Goal: Task Accomplishment & Management: Use online tool/utility

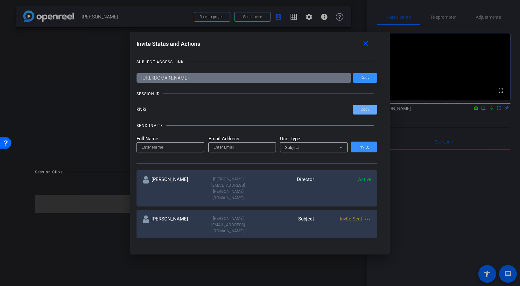
click at [77, 74] on div at bounding box center [260, 143] width 520 height 286
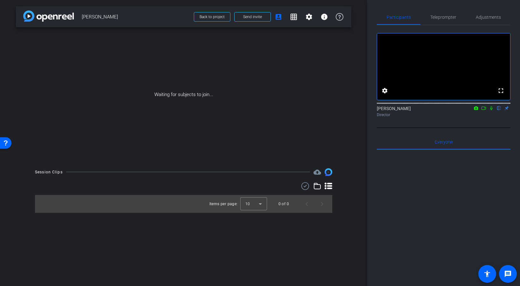
click at [252, 69] on div "Waiting for subjects to join..." at bounding box center [183, 94] width 335 height 135
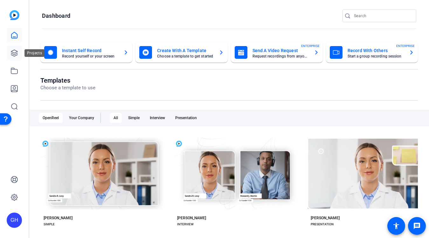
click at [11, 52] on icon at bounding box center [15, 53] width 8 height 8
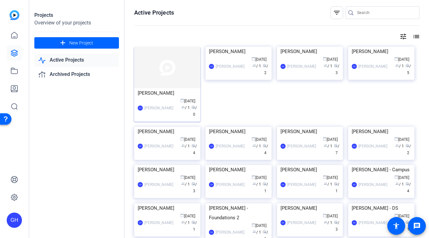
click at [168, 71] on img at bounding box center [167, 68] width 66 height 42
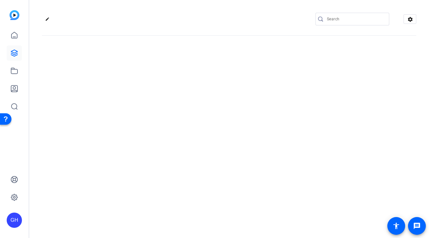
click at [168, 71] on div "edit settings" at bounding box center [229, 119] width 400 height 238
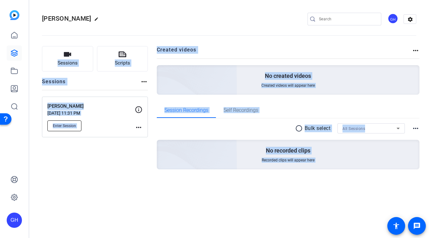
click at [65, 123] on button "Enter Session" at bounding box center [64, 126] width 34 height 11
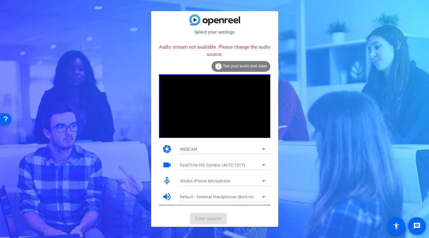
click at [223, 181] on mat-form-field "GHahn iPhone Microphone" at bounding box center [222, 181] width 95 height 10
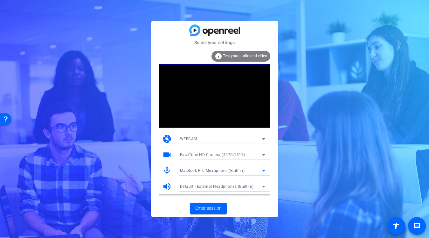
click at [223, 172] on span "MacBook Pro Microphone (Built-in)" at bounding box center [212, 171] width 65 height 4
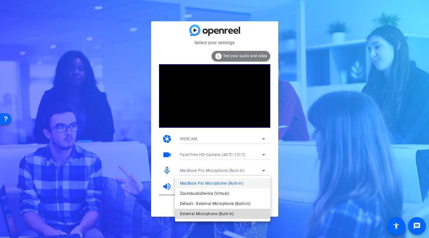
click at [212, 214] on span "External Microphone (Built-in)" at bounding box center [207, 214] width 54 height 8
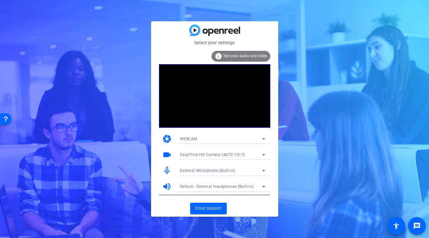
click at [219, 187] on span "Default - External Headphones (Built-in)" at bounding box center [217, 187] width 74 height 4
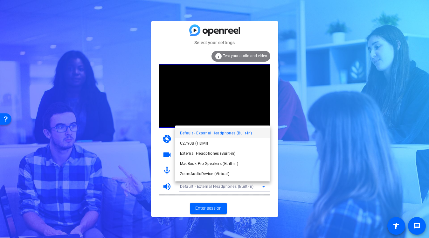
click at [189, 99] on div at bounding box center [214, 119] width 429 height 238
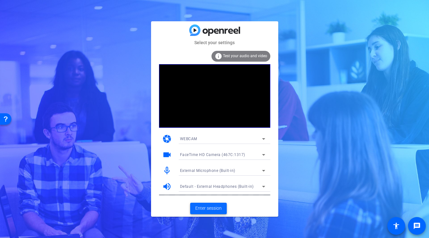
click at [212, 211] on span "Enter session" at bounding box center [208, 208] width 26 height 7
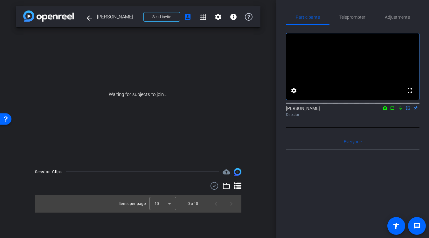
click at [393, 110] on icon at bounding box center [393, 108] width 4 height 3
click at [407, 110] on icon at bounding box center [408, 108] width 3 height 4
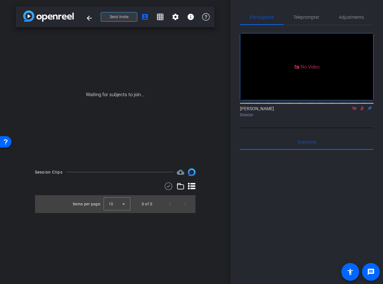
click at [119, 17] on span "Send invite" at bounding box center [119, 16] width 19 height 5
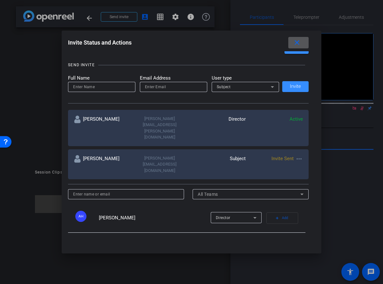
scroll to position [59, 0]
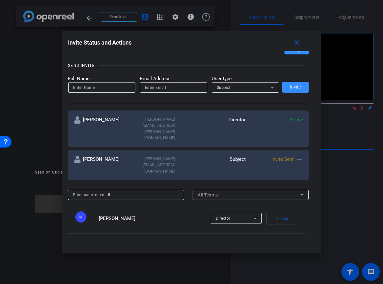
click at [102, 89] on input at bounding box center [101, 88] width 57 height 8
type input "[PERSON_NAME]"
click at [161, 89] on input "email" at bounding box center [173, 88] width 57 height 8
paste input "[PERSON_NAME][EMAIL_ADDRESS][PERSON_NAME][DOMAIN_NAME]"
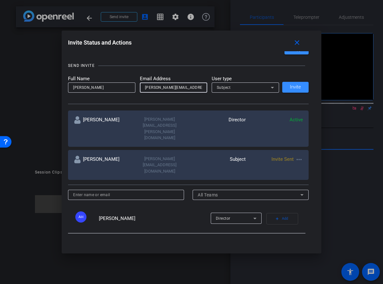
type input "[PERSON_NAME][EMAIL_ADDRESS][PERSON_NAME][DOMAIN_NAME]"
click at [227, 87] on span "Subject" at bounding box center [224, 87] width 14 height 4
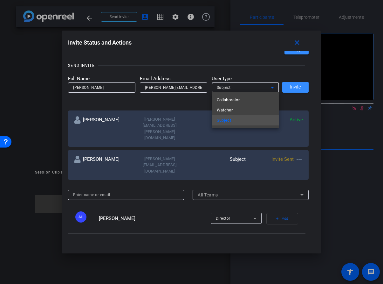
click at [227, 98] on span "Collaborator" at bounding box center [228, 100] width 23 height 8
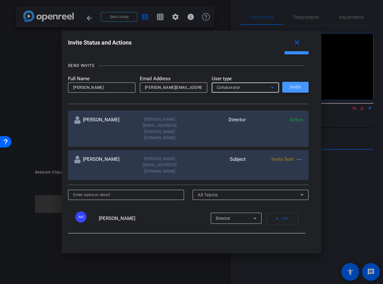
click at [295, 87] on span "Invite" at bounding box center [295, 87] width 11 height 5
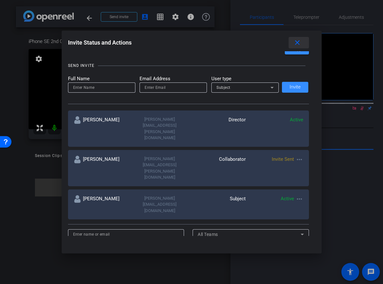
click at [296, 44] on mat-icon "close" at bounding box center [298, 43] width 8 height 8
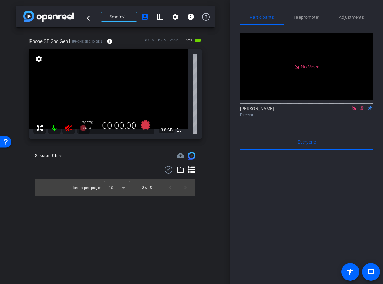
click at [66, 127] on icon at bounding box center [68, 128] width 7 height 6
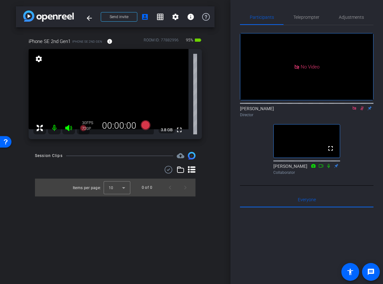
click at [363, 110] on icon at bounding box center [362, 108] width 5 height 4
click at [351, 16] on span "Adjustments" at bounding box center [351, 17] width 25 height 4
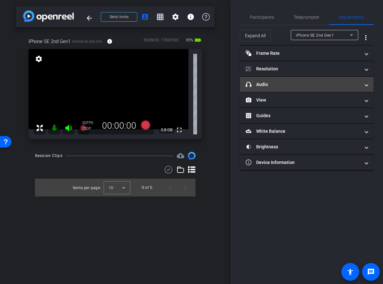
click at [282, 81] on mat-panel-title "headphone icon Audio" at bounding box center [303, 84] width 115 height 7
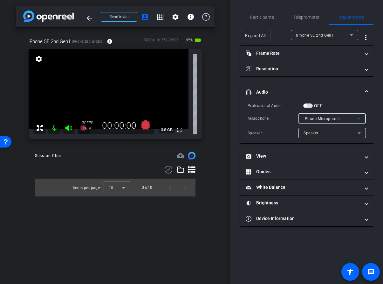
click at [330, 121] on span "iPhone Microphone" at bounding box center [322, 118] width 36 height 4
click at [329, 93] on div at bounding box center [191, 142] width 383 height 284
click at [345, 117] on div "iPhone Microphone" at bounding box center [331, 119] width 54 height 8
click at [331, 86] on div at bounding box center [191, 142] width 383 height 284
click at [311, 106] on span "button" at bounding box center [309, 105] width 10 height 4
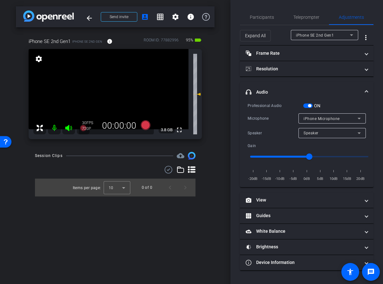
click at [337, 119] on span "iPhone Microphone" at bounding box center [322, 118] width 36 height 4
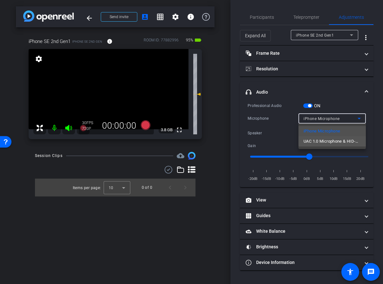
click at [336, 141] on span "UAC 1.0 Microphone & HID-Mediakey" at bounding box center [332, 141] width 57 height 8
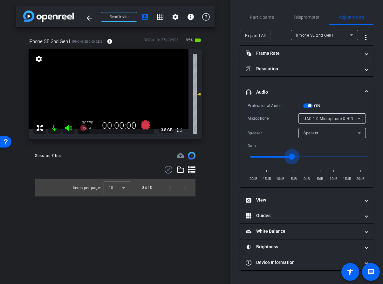
click at [291, 156] on input "range" at bounding box center [310, 157] width 132 height 14
type input "-10"
click at [281, 156] on input "range" at bounding box center [310, 157] width 132 height 14
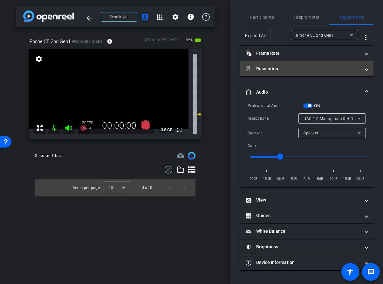
click at [339, 72] on mat-expansion-panel-header "Resolution" at bounding box center [307, 68] width 134 height 15
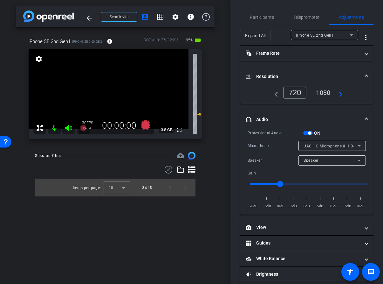
click at [321, 92] on div "1080" at bounding box center [324, 92] width 24 height 11
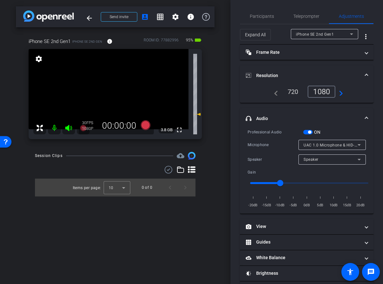
click at [321, 90] on div "1080" at bounding box center [322, 92] width 28 height 12
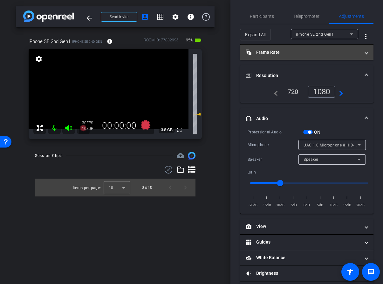
click at [310, 53] on mat-panel-title "Frame Rate Frame Rate" at bounding box center [303, 52] width 115 height 7
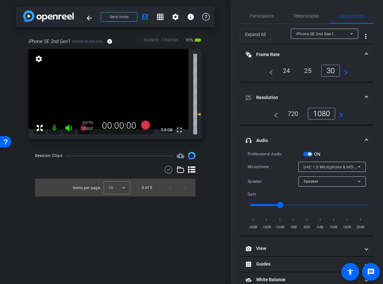
click at [287, 72] on div "24" at bounding box center [286, 70] width 17 height 11
click at [265, 18] on span "Participants" at bounding box center [262, 16] width 24 height 4
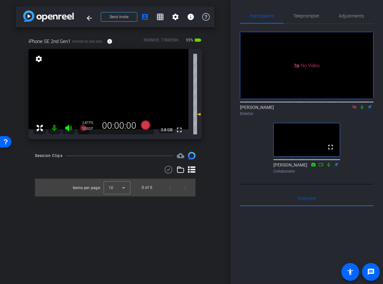
click at [352, 105] on icon at bounding box center [354, 107] width 5 height 4
click at [344, 18] on span "Adjustments" at bounding box center [351, 16] width 25 height 4
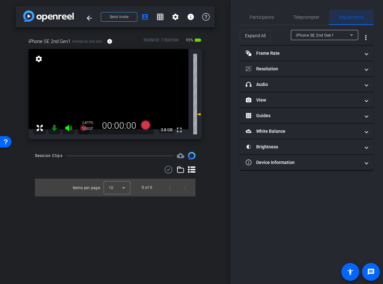
scroll to position [0, 0]
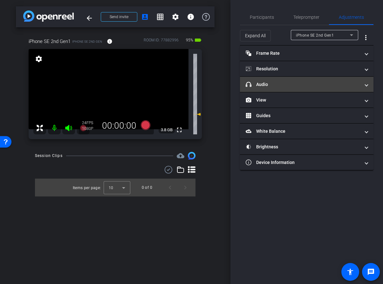
click at [304, 82] on mat-panel-title "headphone icon Audio" at bounding box center [303, 84] width 115 height 7
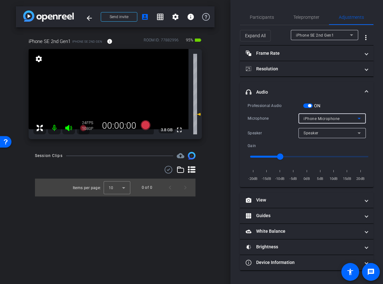
click at [341, 119] on div "iPhone Microphone" at bounding box center [331, 119] width 54 height 8
click at [330, 88] on div at bounding box center [191, 142] width 383 height 284
click at [288, 155] on input "range" at bounding box center [310, 157] width 132 height 14
click at [297, 155] on input "range" at bounding box center [310, 157] width 132 height 14
click at [284, 155] on input "range" at bounding box center [310, 157] width 132 height 14
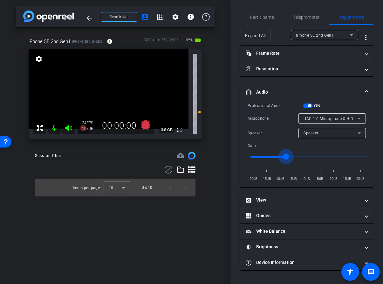
click at [287, 155] on input "range" at bounding box center [310, 157] width 132 height 14
click at [283, 155] on input "range" at bounding box center [310, 157] width 132 height 14
type input "-9"
click at [179, 130] on mat-icon "fullscreen" at bounding box center [180, 130] width 8 height 8
click at [178, 130] on mat-icon "fullscreen" at bounding box center [180, 130] width 8 height 8
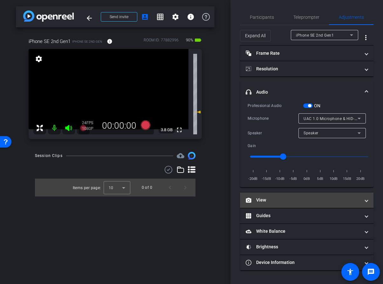
click at [355, 203] on mat-panel-title "View" at bounding box center [303, 200] width 115 height 7
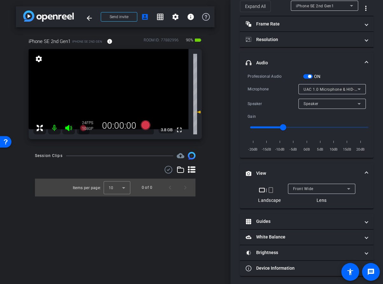
scroll to position [31, 0]
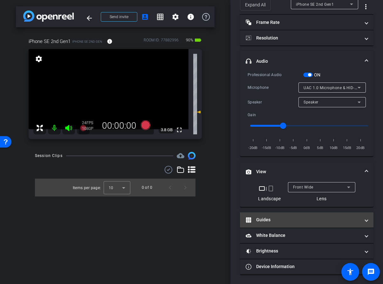
click at [289, 219] on mat-panel-title "Guides" at bounding box center [303, 219] width 115 height 7
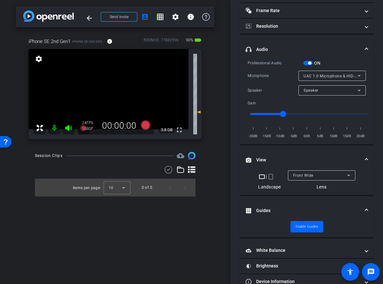
scroll to position [58, 0]
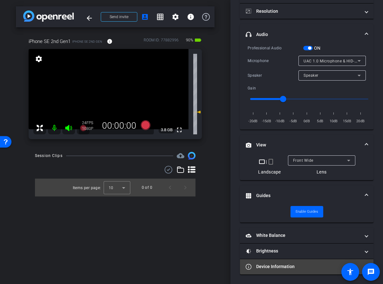
click at [304, 238] on mat-panel-title "Device Information" at bounding box center [303, 266] width 115 height 7
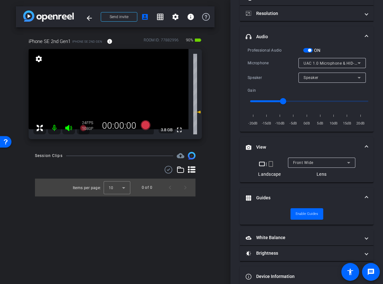
scroll to position [0, 0]
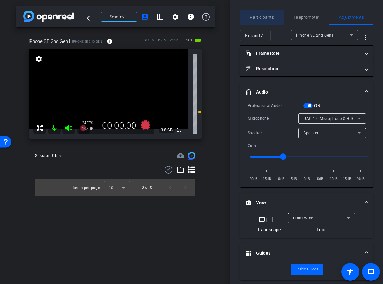
click at [261, 18] on span "Participants" at bounding box center [262, 17] width 24 height 4
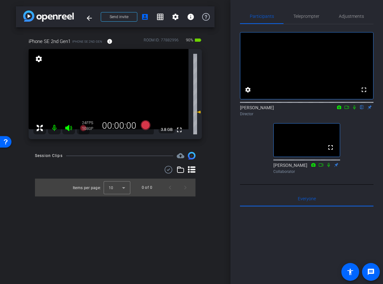
click at [215, 88] on div "arrow_back [PERSON_NAME] Back to project Send invite account_box grid_on settin…" at bounding box center [115, 142] width 231 height 284
click at [217, 119] on div "arrow_back [PERSON_NAME] Back to project Send invite account_box grid_on settin…" at bounding box center [115, 142] width 231 height 284
click at [220, 115] on div "arrow_back [PERSON_NAME] Back to project Send invite account_box grid_on settin…" at bounding box center [115, 142] width 231 height 284
click at [180, 131] on mat-icon "fullscreen" at bounding box center [180, 130] width 8 height 8
click at [348, 16] on span "Adjustments" at bounding box center [351, 16] width 25 height 4
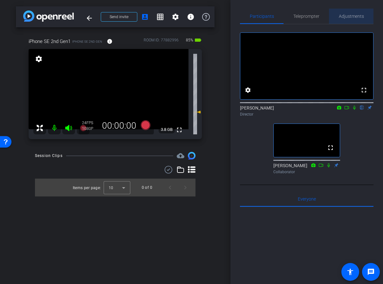
scroll to position [0, 0]
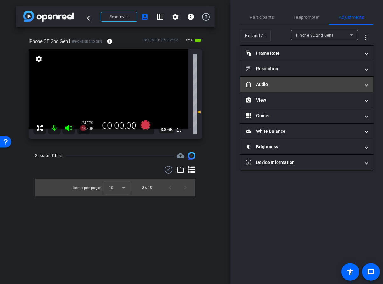
click at [285, 82] on mat-panel-title "headphone icon Audio" at bounding box center [303, 84] width 115 height 7
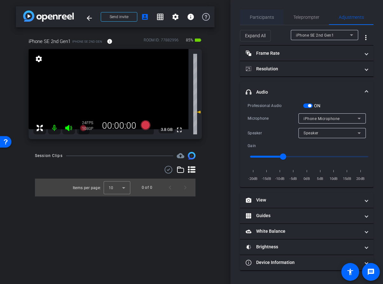
click at [264, 18] on span "Participants" at bounding box center [262, 17] width 24 height 4
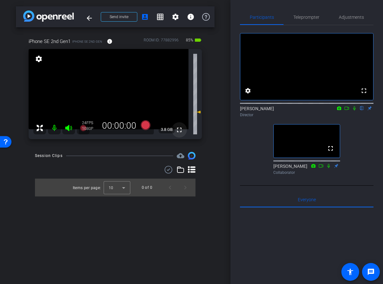
click at [182, 130] on mat-icon "fullscreen" at bounding box center [180, 130] width 8 height 8
click at [179, 130] on mat-icon "fullscreen" at bounding box center [180, 130] width 8 height 8
click at [181, 129] on mat-icon "fullscreen" at bounding box center [180, 130] width 8 height 8
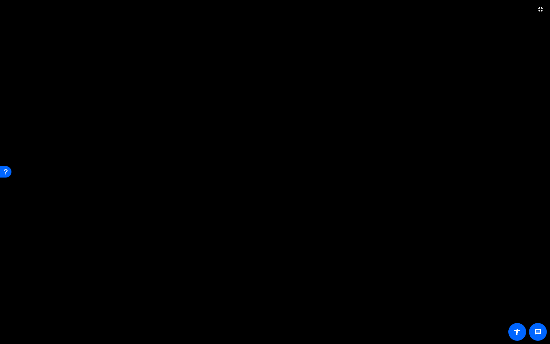
click at [276, 153] on video at bounding box center [275, 172] width 550 height 344
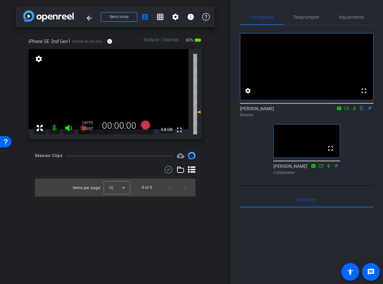
click at [215, 97] on div "arrow_back [PERSON_NAME] Back to project Send invite account_box grid_on settin…" at bounding box center [115, 142] width 231 height 284
click at [222, 98] on div "arrow_back [PERSON_NAME] Back to project Send invite account_box grid_on settin…" at bounding box center [115, 142] width 231 height 284
click at [347, 110] on icon at bounding box center [347, 108] width 5 height 4
click at [179, 130] on mat-icon "fullscreen" at bounding box center [180, 130] width 8 height 8
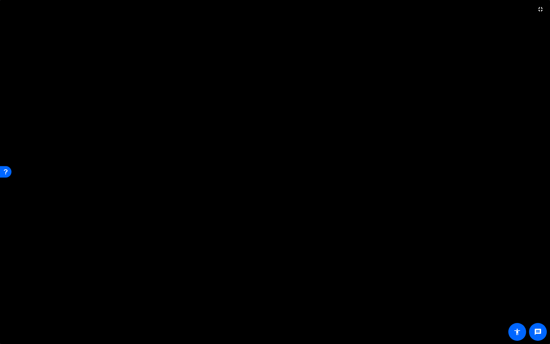
click at [355, 129] on video at bounding box center [275, 172] width 550 height 344
click at [323, 121] on video at bounding box center [275, 172] width 550 height 344
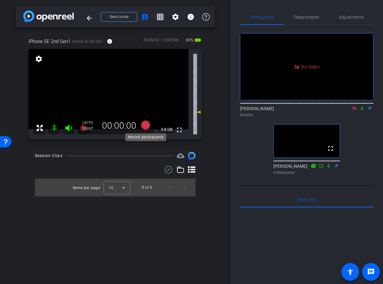
click at [147, 125] on icon at bounding box center [146, 125] width 10 height 10
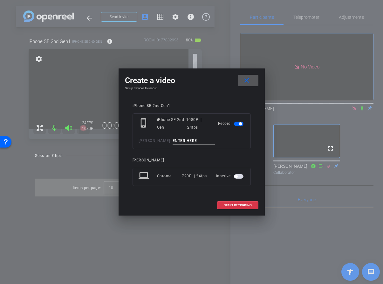
click at [248, 80] on mat-icon "close" at bounding box center [247, 81] width 8 height 8
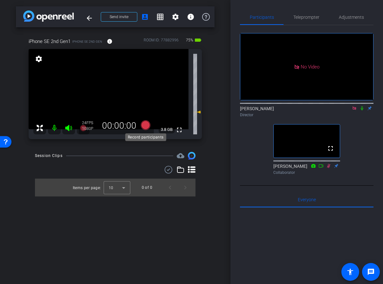
click at [143, 124] on icon at bounding box center [146, 125] width 10 height 10
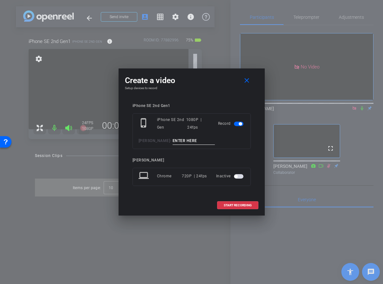
drag, startPoint x: 67, startPoint y: 99, endPoint x: 83, endPoint y: 117, distance: 24.1
click at [67, 99] on div at bounding box center [191, 142] width 383 height 284
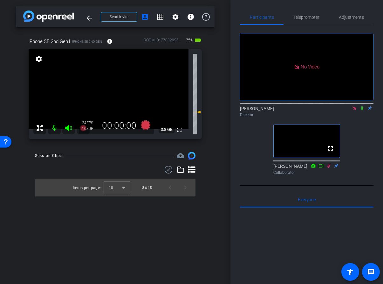
click at [84, 129] on div "1080P" at bounding box center [90, 128] width 16 height 5
click at [78, 123] on mat-icon at bounding box center [83, 128] width 13 height 13
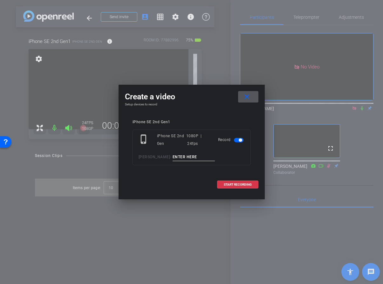
click at [187, 158] on input at bounding box center [194, 157] width 43 height 8
type input "SW1"
click at [239, 186] on span "START RECORDING" at bounding box center [238, 184] width 28 height 3
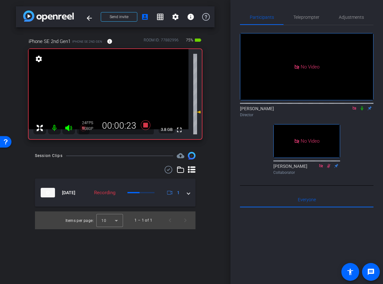
click at [363, 110] on icon at bounding box center [362, 108] width 3 height 4
click at [180, 132] on mat-icon "fullscreen" at bounding box center [180, 130] width 8 height 8
click at [179, 130] on mat-icon "fullscreen" at bounding box center [180, 130] width 8 height 8
click at [362, 110] on icon at bounding box center [363, 108] width 4 height 4
click at [363, 110] on icon at bounding box center [362, 108] width 3 height 4
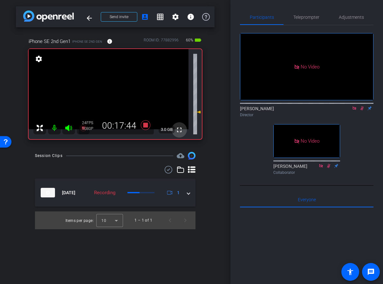
click at [181, 130] on mat-icon "fullscreen" at bounding box center [180, 130] width 8 height 8
click at [362, 110] on icon at bounding box center [363, 108] width 4 height 4
click at [362, 110] on icon at bounding box center [362, 108] width 5 height 4
click at [363, 110] on icon at bounding box center [363, 108] width 4 height 4
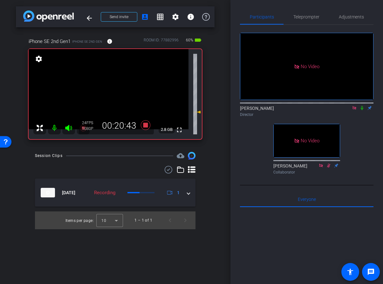
click at [363, 110] on icon at bounding box center [362, 108] width 3 height 4
click at [363, 110] on icon at bounding box center [363, 108] width 4 height 4
click at [363, 110] on icon at bounding box center [362, 108] width 3 height 4
click at [363, 110] on icon at bounding box center [363, 108] width 4 height 4
click at [179, 129] on mat-icon "fullscreen" at bounding box center [180, 130] width 8 height 8
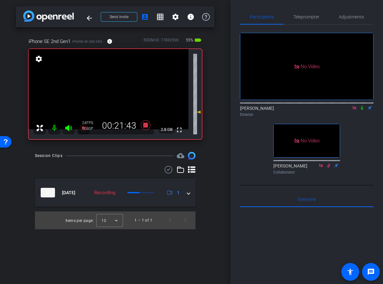
click at [363, 110] on icon at bounding box center [362, 108] width 5 height 4
click at [362, 110] on icon at bounding box center [362, 108] width 5 height 4
click at [364, 110] on icon at bounding box center [362, 108] width 5 height 4
click at [363, 110] on icon at bounding box center [362, 108] width 5 height 4
click at [145, 120] on icon at bounding box center [145, 124] width 15 height 11
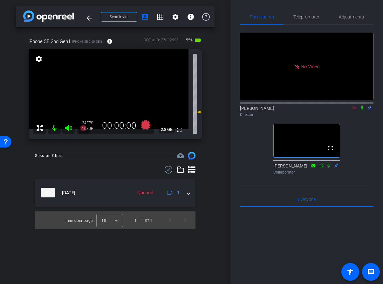
click at [217, 131] on div "arrow_back [PERSON_NAME] Back to project Send invite account_box grid_on settin…" at bounding box center [115, 142] width 231 height 284
click at [214, 106] on div "iPhone SE 2nd Gen1 iPhone SE 2nd Gen info ROOM ID: 77882996 55% battery_std ful…" at bounding box center [115, 86] width 199 height 118
click at [222, 119] on div "arrow_back [PERSON_NAME] Back to project Send invite account_box grid_on settin…" at bounding box center [115, 142] width 231 height 284
drag, startPoint x: 375, startPoint y: 125, endPoint x: 369, endPoint y: 126, distance: 6.1
click at [375, 125] on div "Participants Teleprompter Adjustments No Video [PERSON_NAME] Director fullscree…" at bounding box center [307, 142] width 153 height 284
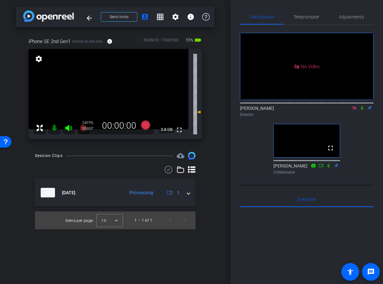
click at [355, 110] on icon at bounding box center [354, 108] width 5 height 4
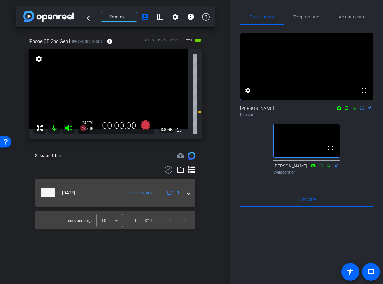
click at [191, 195] on mat-expansion-panel-header "[DATE] Processing 1" at bounding box center [115, 193] width 161 height 28
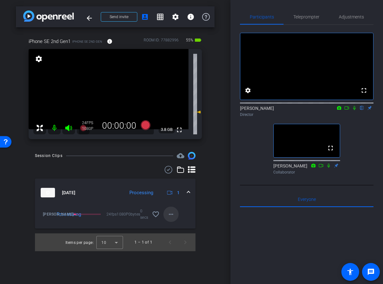
click at [172, 215] on mat-icon "more_horiz" at bounding box center [171, 214] width 8 height 8
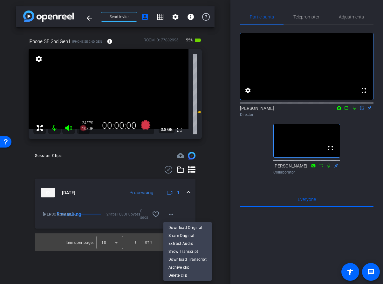
click at [220, 127] on div at bounding box center [191, 142] width 383 height 284
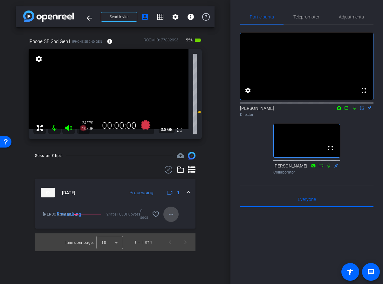
click at [172, 215] on mat-icon "more_horiz" at bounding box center [171, 214] width 8 height 8
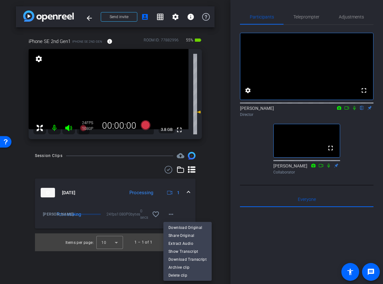
click at [214, 112] on div at bounding box center [191, 142] width 383 height 284
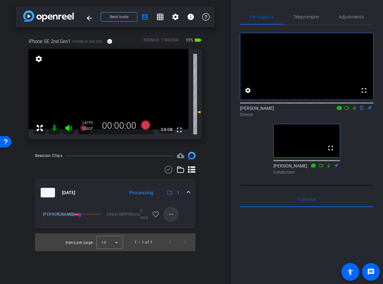
click at [172, 214] on mat-icon "more_horiz" at bounding box center [171, 214] width 8 height 8
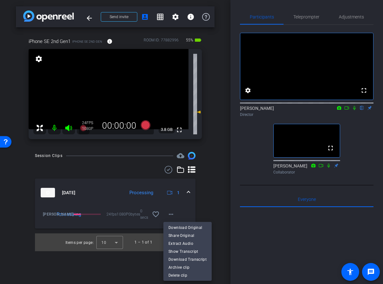
click at [213, 91] on div at bounding box center [191, 142] width 383 height 284
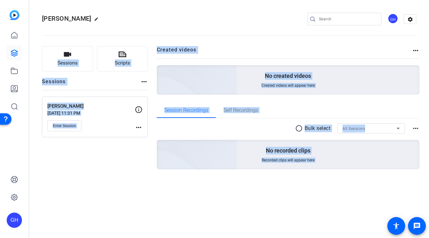
click at [83, 183] on div "Sessions Scripts Sessions more_horiz Stephanie Wind Oct 09, 2025 @ 11:31 PM Ent…" at bounding box center [95, 118] width 106 height 144
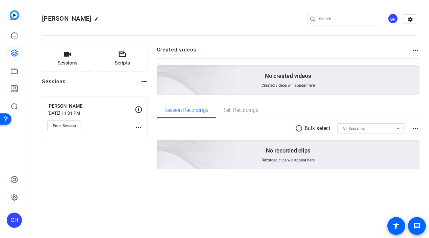
click at [140, 129] on mat-icon "more_horiz" at bounding box center [139, 128] width 8 height 8
drag, startPoint x: 98, startPoint y: 158, endPoint x: 77, endPoint y: 67, distance: 93.1
click at [98, 152] on div at bounding box center [214, 119] width 429 height 238
click at [13, 52] on icon at bounding box center [15, 53] width 8 height 8
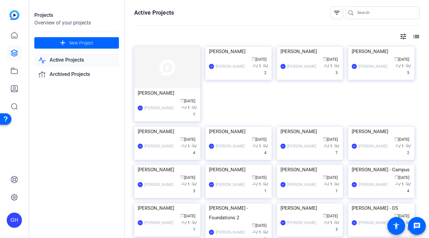
click at [13, 53] on icon at bounding box center [15, 53] width 8 height 8
click at [186, 73] on img at bounding box center [167, 68] width 66 height 42
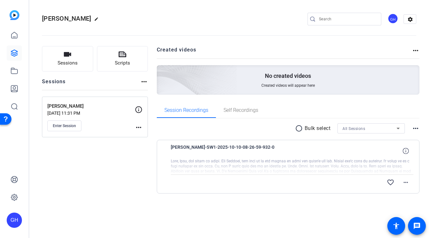
click at [140, 128] on mat-icon "more_horiz" at bounding box center [139, 128] width 8 height 8
click at [101, 130] on div at bounding box center [214, 119] width 429 height 238
click at [407, 182] on mat-icon "more_horiz" at bounding box center [406, 183] width 8 height 8
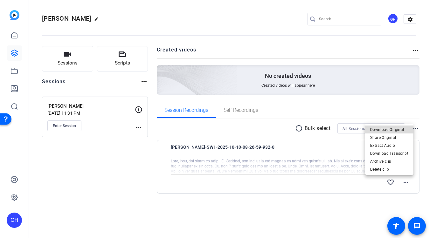
click at [392, 129] on span "Download Original" at bounding box center [389, 130] width 38 height 8
